Goal: Subscribe to service/newsletter

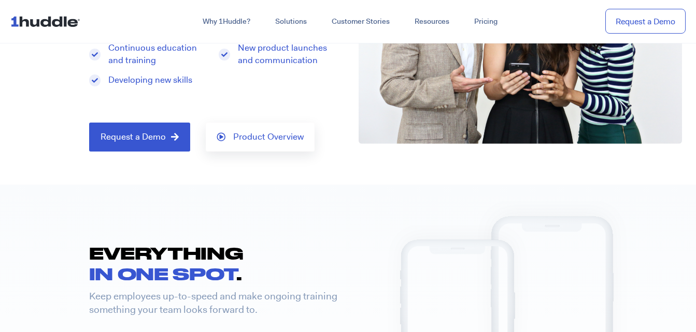
scroll to position [188, 0]
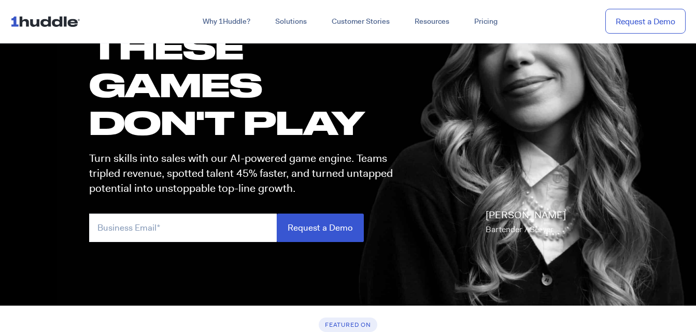
scroll to position [112, 0]
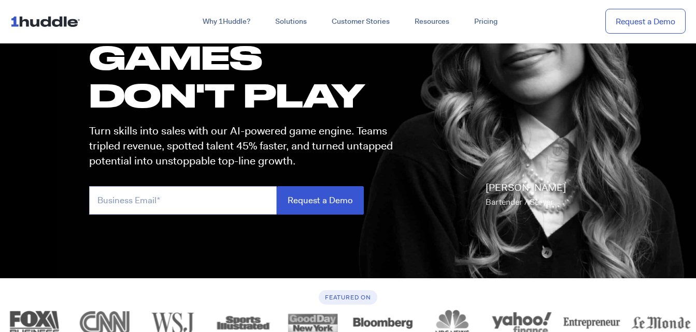
click at [242, 200] on input "email" at bounding box center [182, 200] width 187 height 28
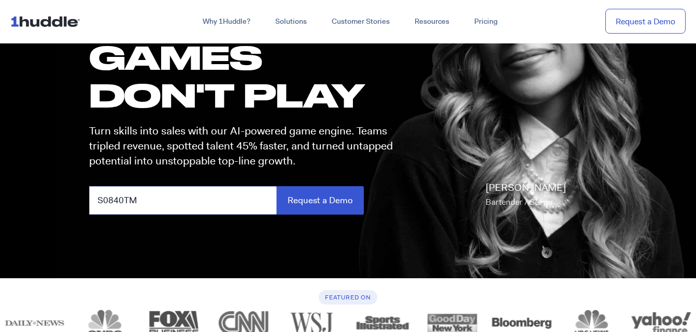
type input "S0840TME"
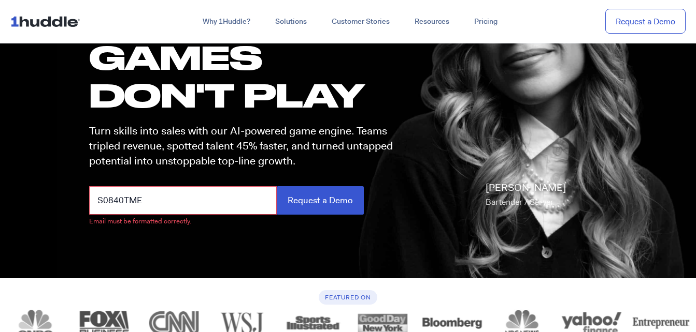
click at [194, 199] on input "S0840TME" at bounding box center [182, 200] width 187 height 28
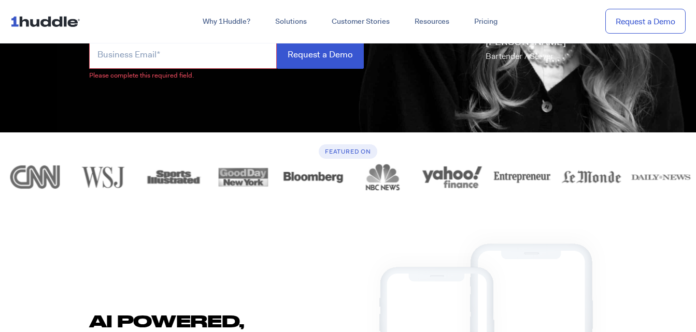
scroll to position [131, 0]
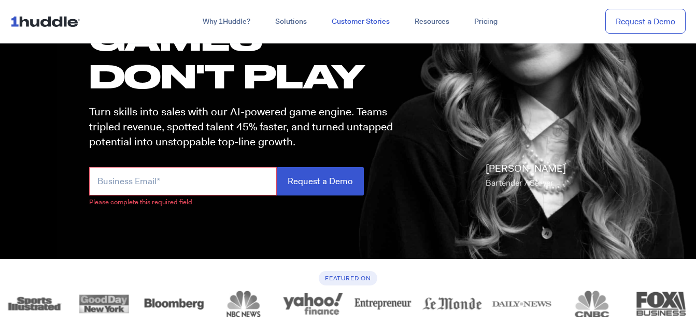
click at [374, 23] on link "Customer Stories" at bounding box center [360, 21] width 83 height 19
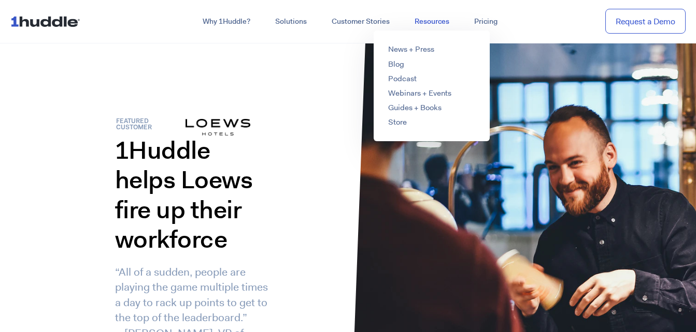
click at [443, 21] on link "Resources" at bounding box center [432, 21] width 60 height 19
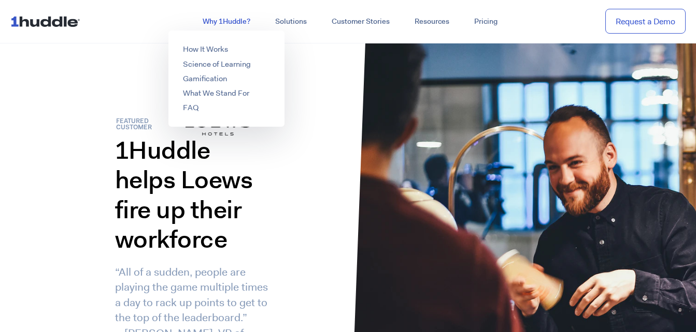
click at [229, 22] on link "Why 1Huddle?" at bounding box center [226, 21] width 73 height 19
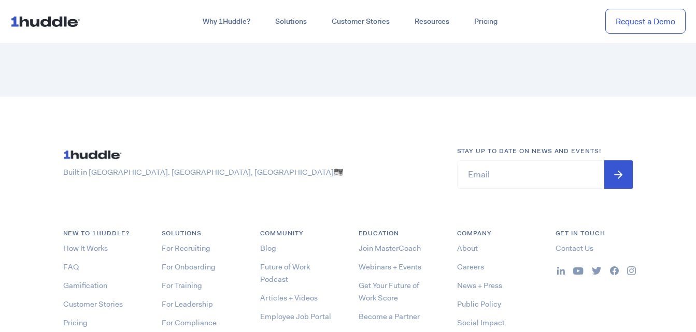
scroll to position [5350, 0]
click at [489, 184] on input "Email *" at bounding box center [545, 175] width 176 height 28
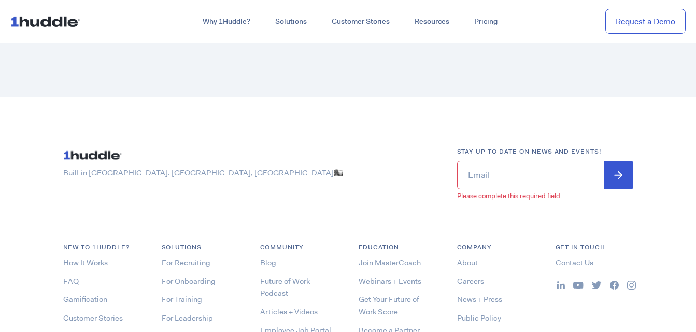
click at [369, 162] on div "Built in Brick City. Newark, NJ 🇺🇸" at bounding box center [250, 178] width 394 height 62
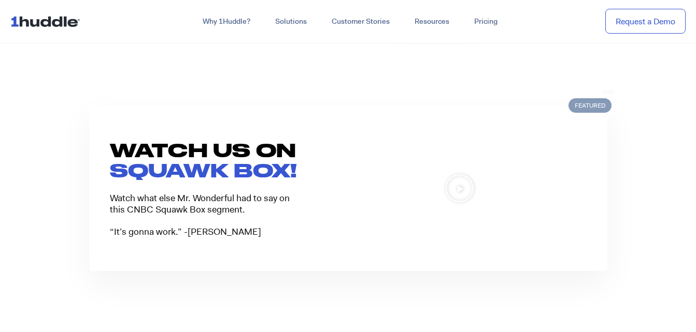
scroll to position [731, 0]
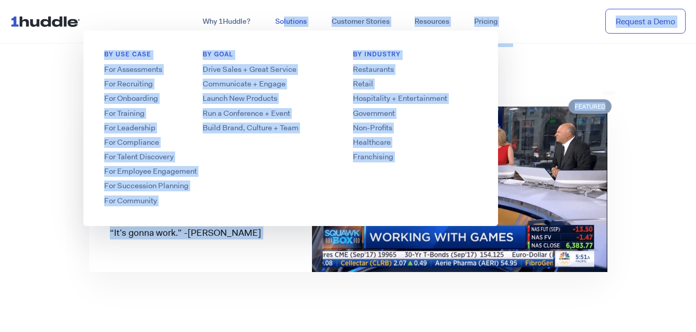
drag, startPoint x: 356, startPoint y: 59, endPoint x: 282, endPoint y: 20, distance: 83.6
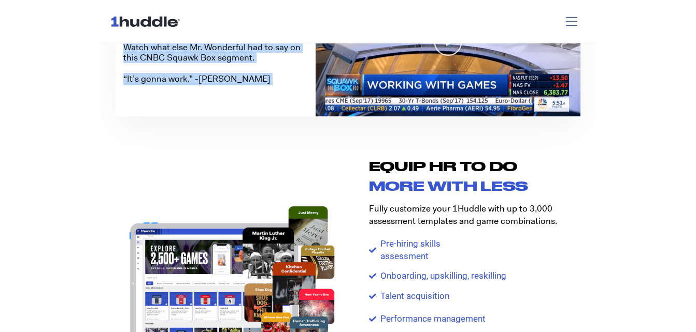
scroll to position [722, 0]
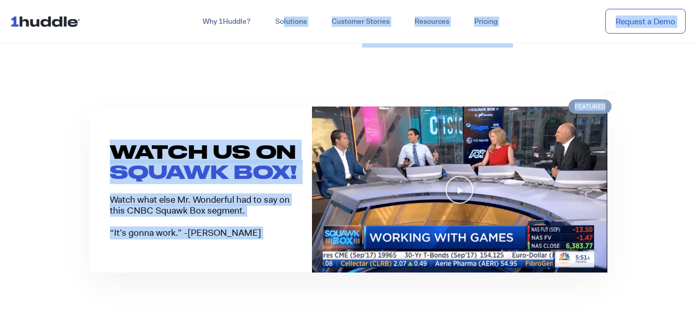
click at [468, 65] on div "WATCH US ON SQUAWK BOX! Watch what else Mr. Wonderful had to say on this CNBC S…" at bounding box center [348, 189] width 518 height 249
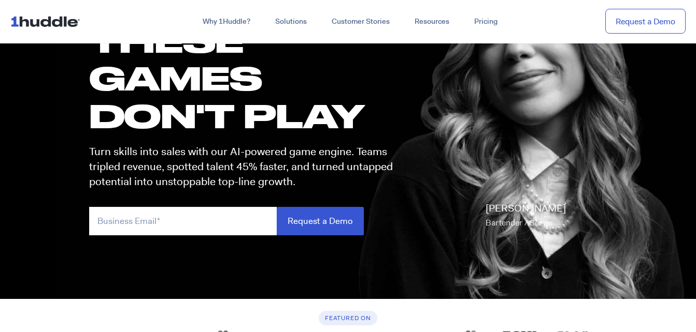
scroll to position [92, 0]
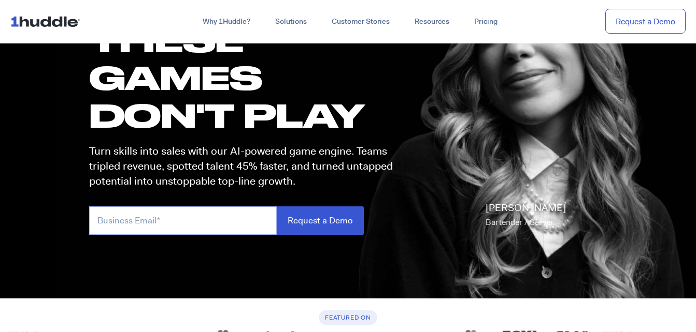
click at [153, 221] on input "email" at bounding box center [182, 221] width 187 height 28
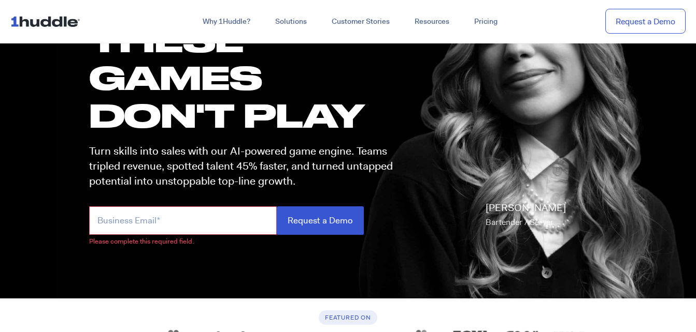
click at [395, 241] on div "these GAMES DON'T PLAY Turn skills into sales with our AI-powered game engine. …" at bounding box center [240, 133] width 323 height 225
